Goal: Information Seeking & Learning: Learn about a topic

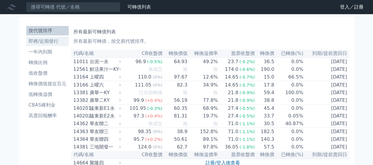
click at [69, 38] on li "即將/近期發行" at bounding box center [47, 41] width 42 height 7
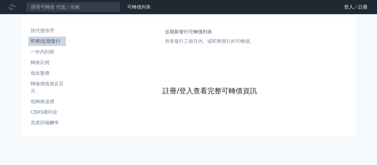
click at [187, 86] on link "註冊/登入查看完整可轉債資訊" at bounding box center [210, 90] width 94 height 9
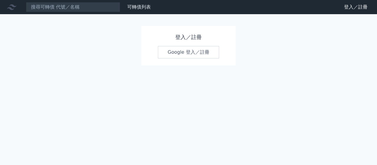
click at [191, 46] on link "Google 登入／註冊" at bounding box center [188, 52] width 61 height 12
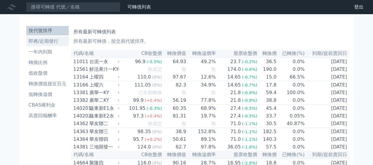
click at [69, 38] on li "即將/近期發行" at bounding box center [47, 41] width 42 height 7
